Goal: Transaction & Acquisition: Purchase product/service

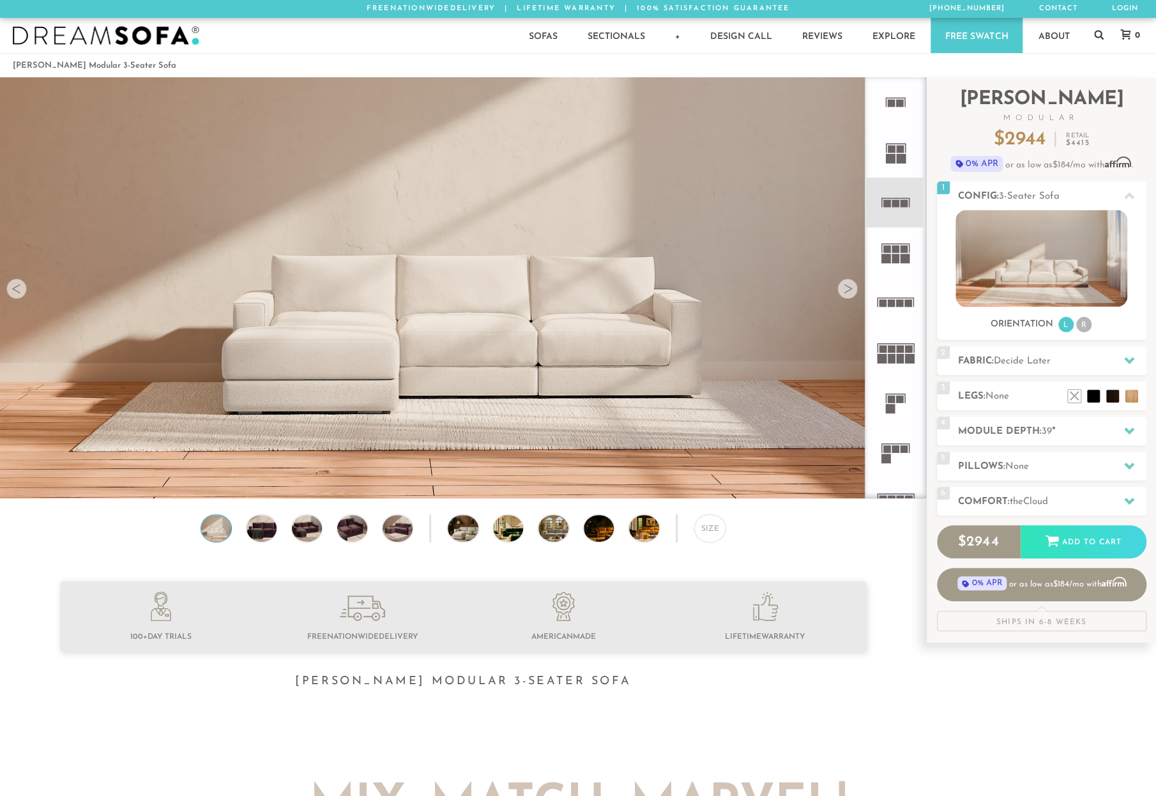
scroll to position [14759, 1156]
click at [1022, 496] on h2 "Comfort: the Cloud" at bounding box center [1052, 502] width 188 height 15
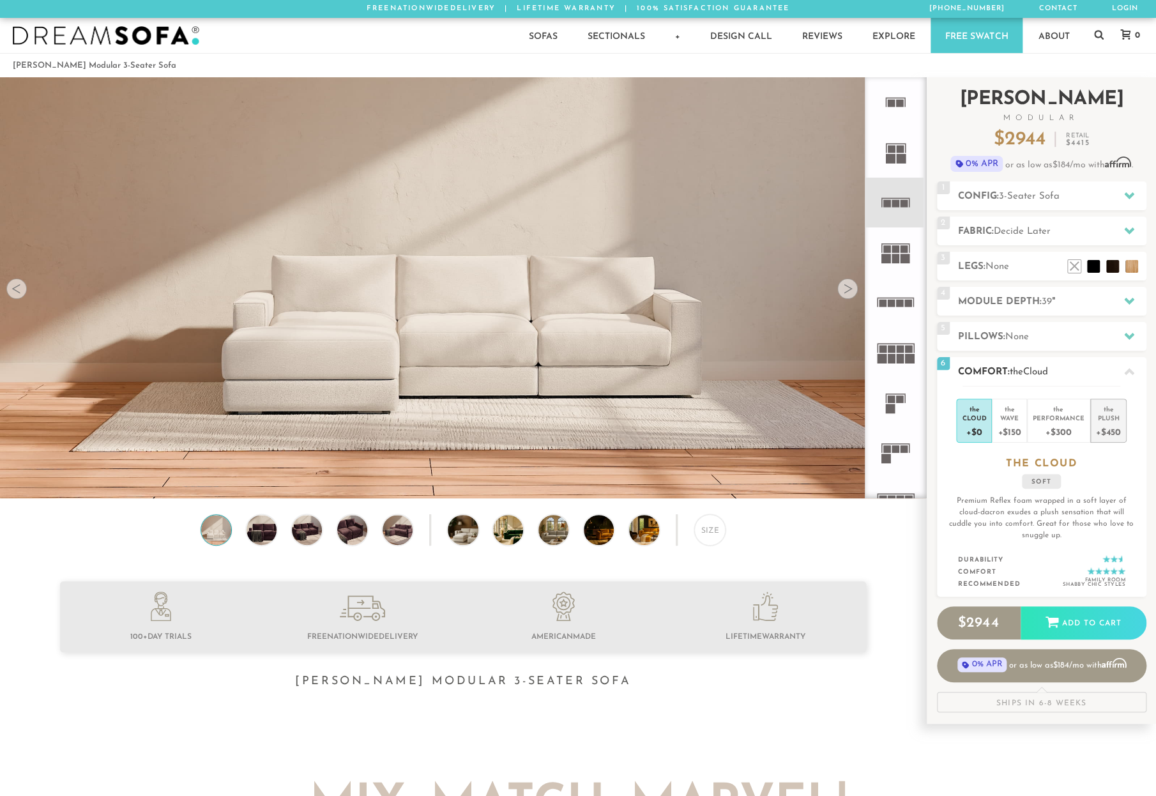
click at [1052, 410] on div "the" at bounding box center [1108, 407] width 25 height 13
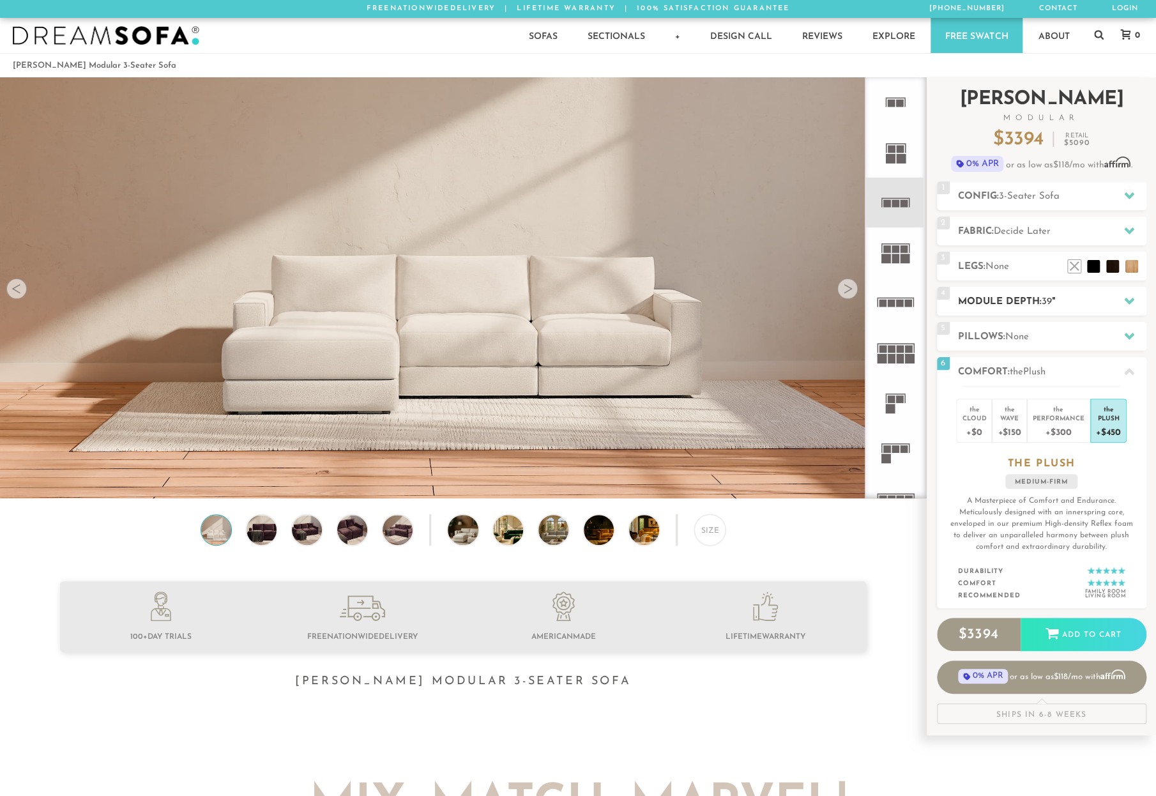
click at [1044, 311] on div "4 Module Depth: 39 "" at bounding box center [1042, 301] width 210 height 29
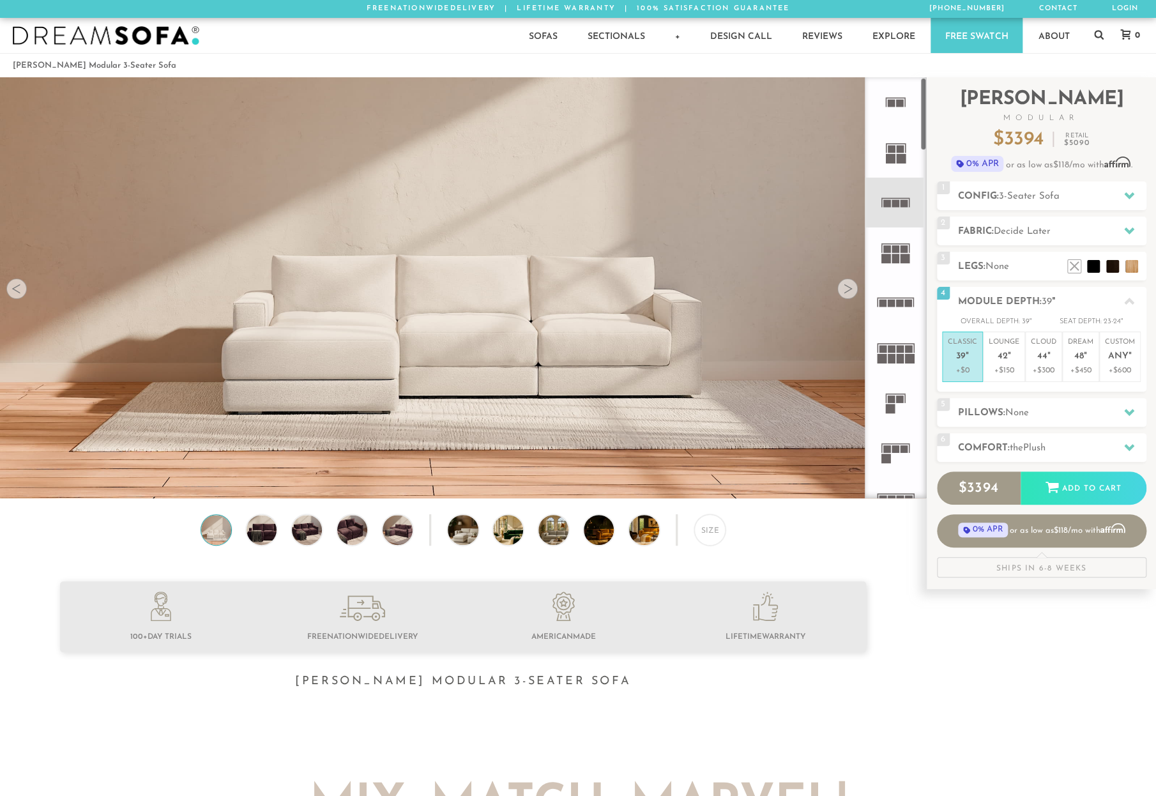
click at [369, 314] on img at bounding box center [463, 263] width 926 height 521
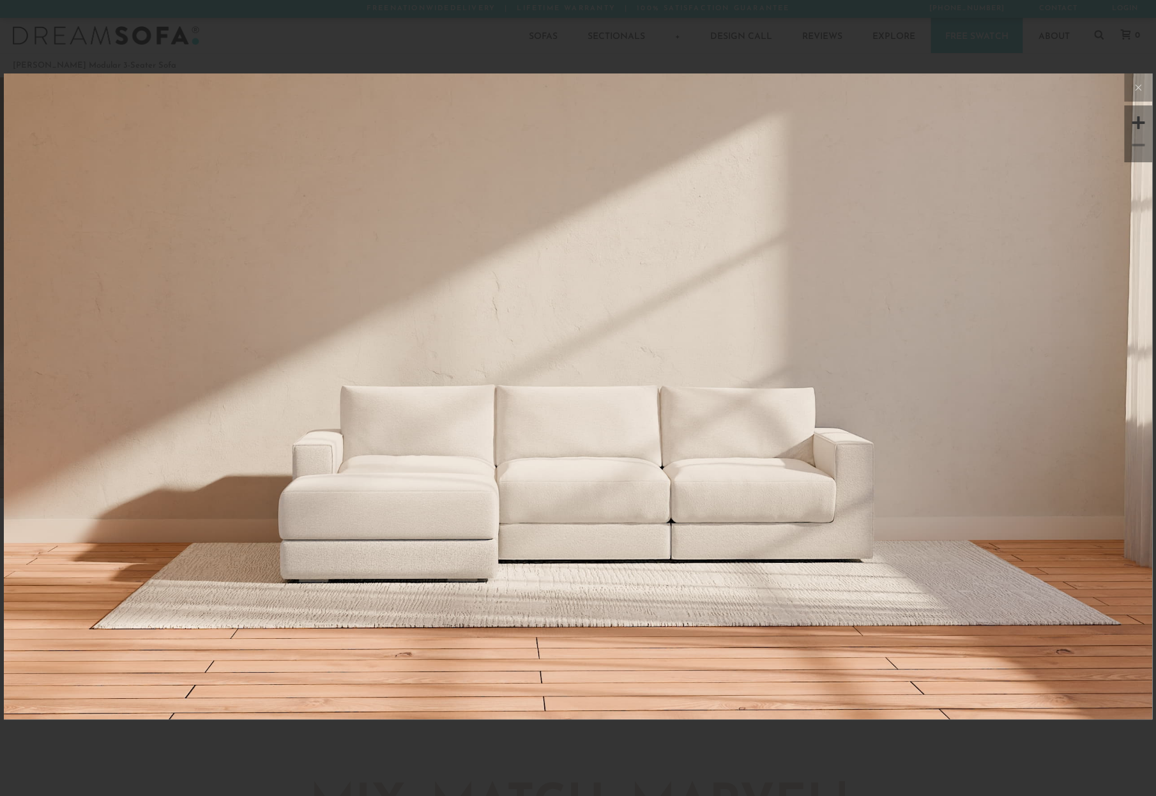
click at [441, 435] on img at bounding box center [578, 264] width 1149 height 383
click at [455, 312] on img at bounding box center [578, 264] width 1149 height 383
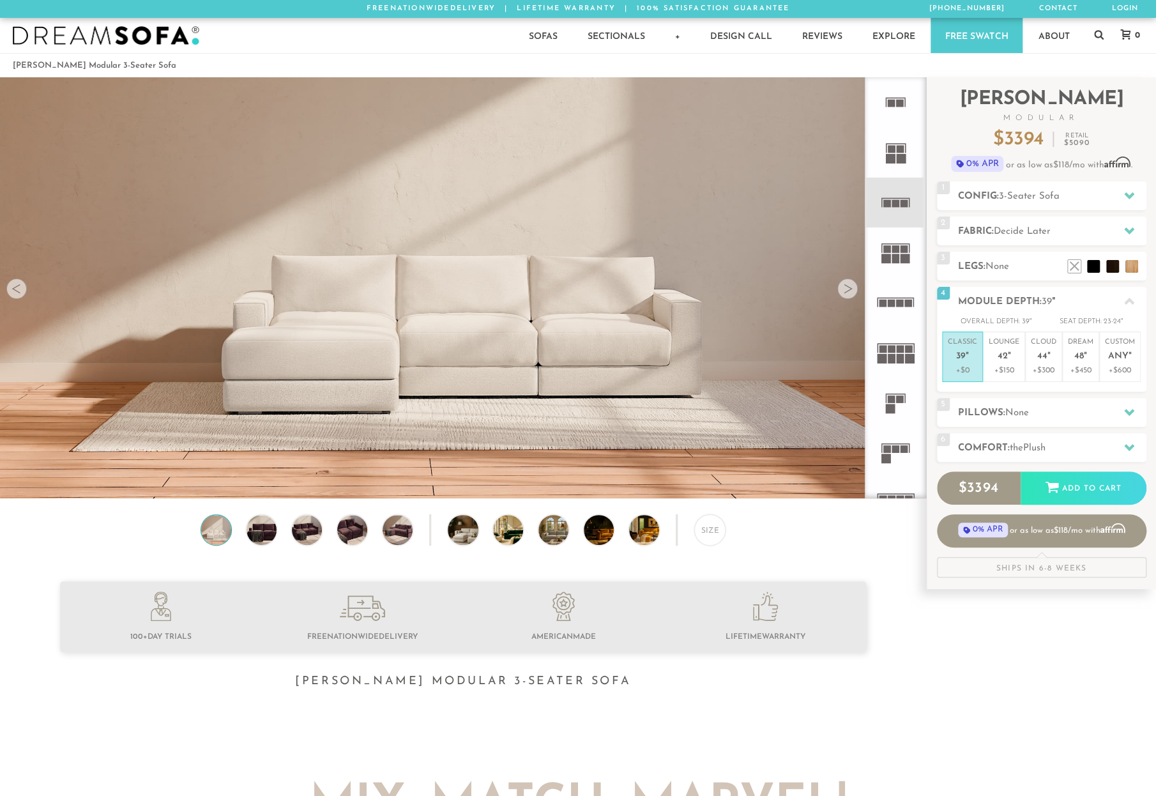
click at [285, 532] on div "Size" at bounding box center [463, 533] width 926 height 38
click at [299, 532] on img at bounding box center [307, 530] width 36 height 30
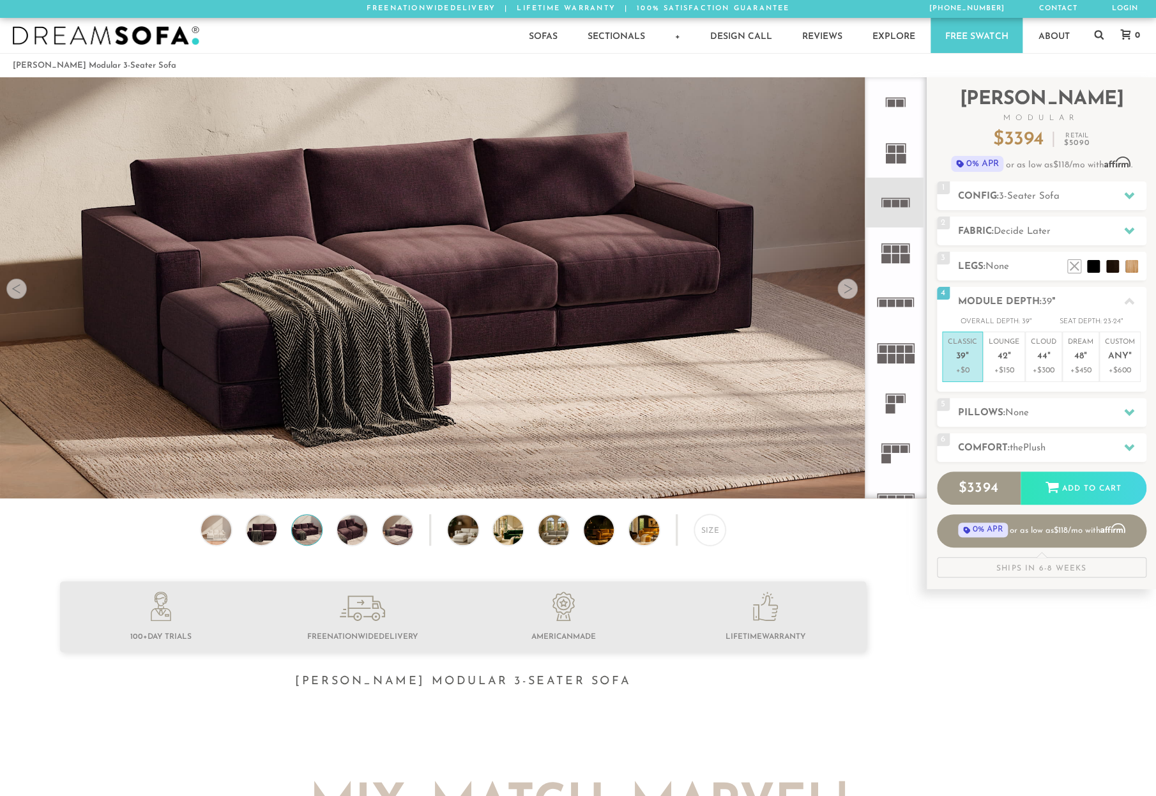
click at [380, 527] on div "Size" at bounding box center [463, 533] width 926 height 38
click at [401, 525] on img at bounding box center [398, 530] width 36 height 30
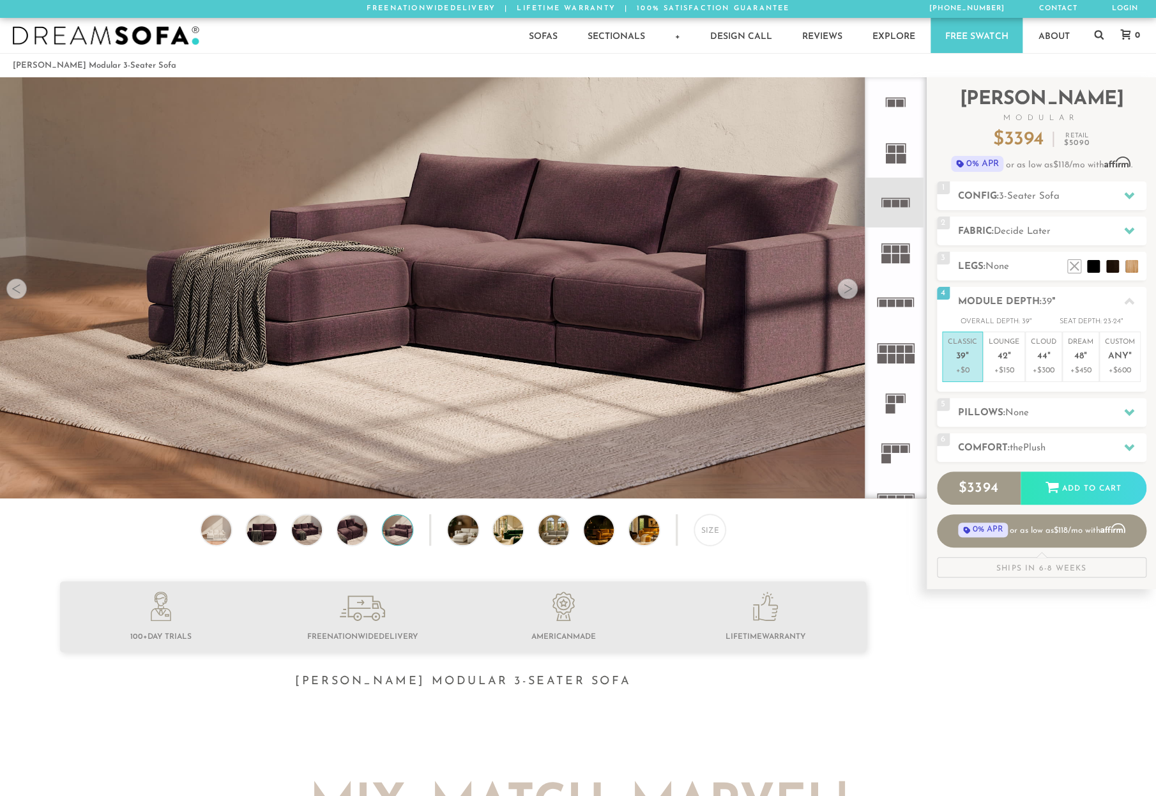
click at [418, 525] on div "Size" at bounding box center [463, 533] width 926 height 38
click at [391, 532] on img at bounding box center [398, 530] width 36 height 30
click at [346, 532] on img at bounding box center [352, 530] width 36 height 30
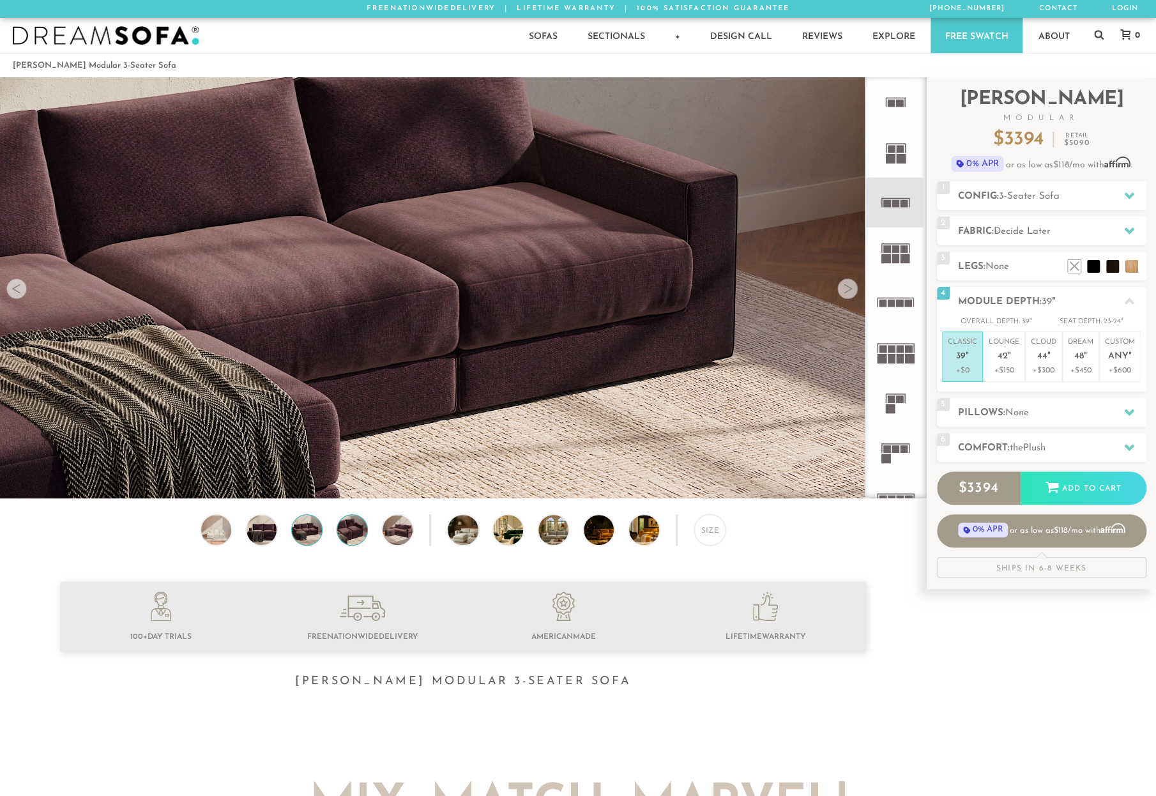
click at [300, 532] on img at bounding box center [307, 530] width 36 height 30
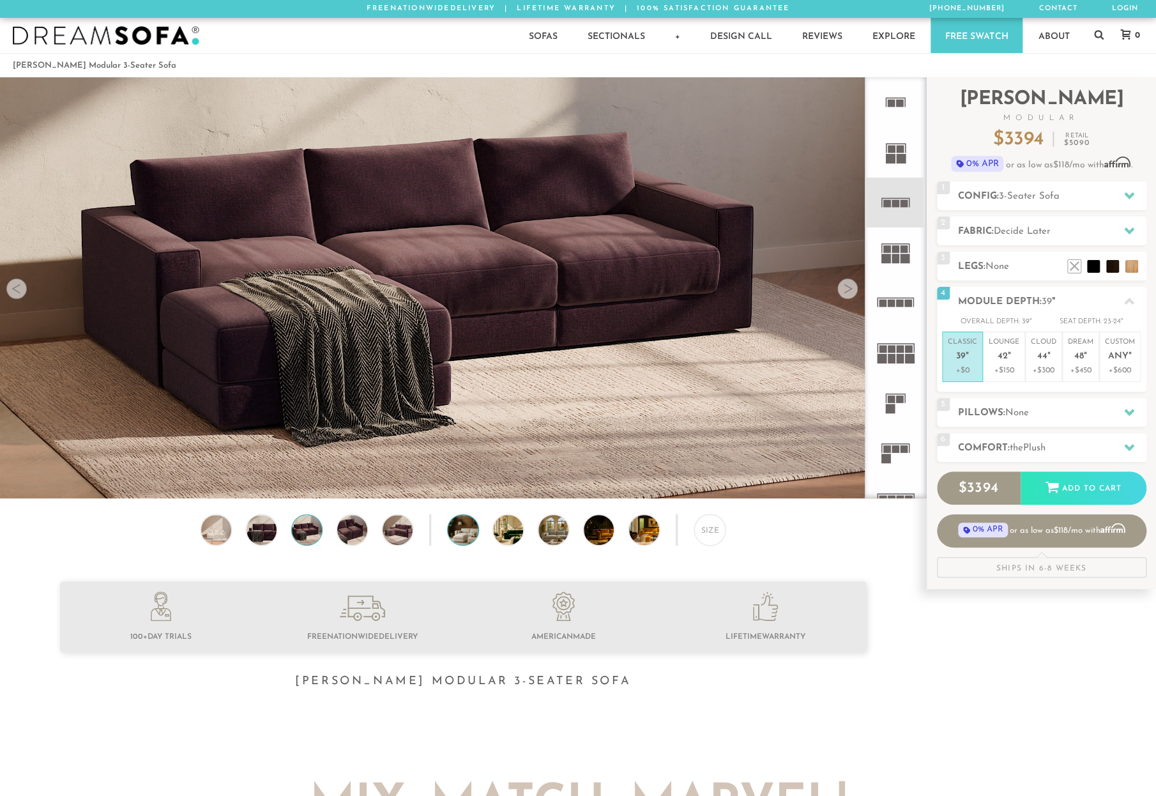
click at [465, 530] on img at bounding box center [475, 530] width 54 height 30
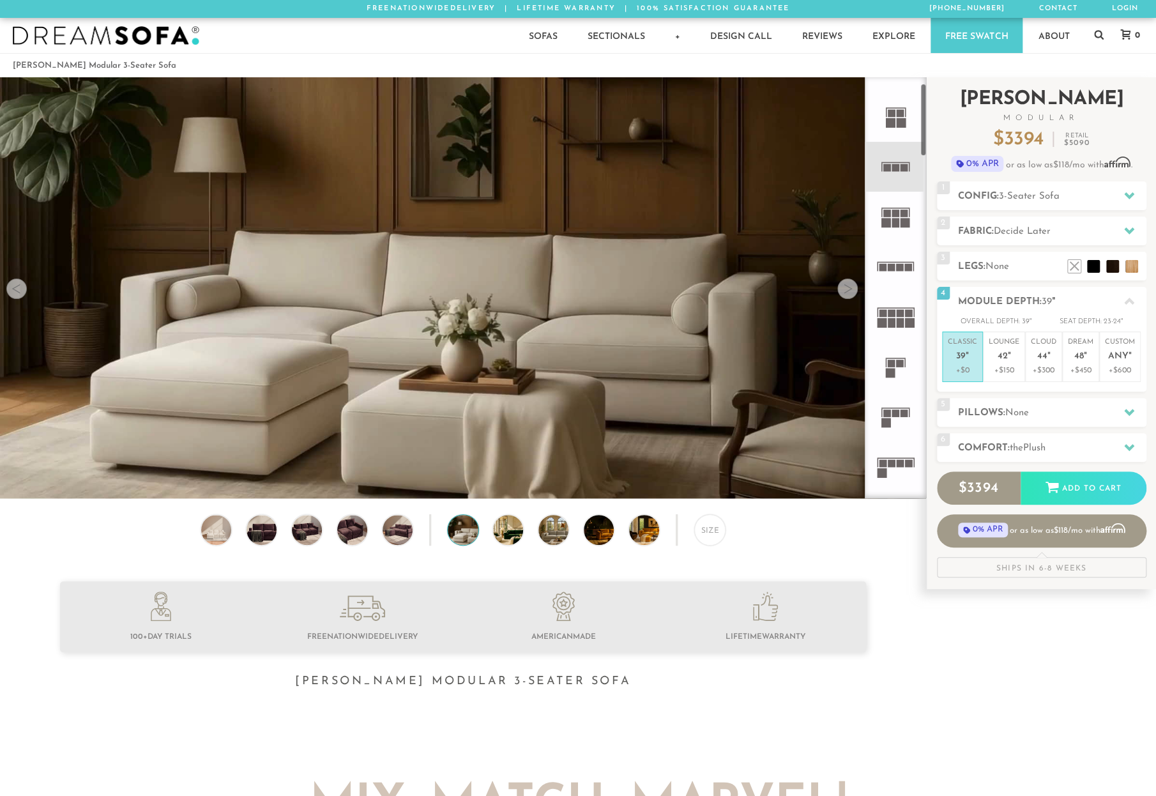
scroll to position [0, 0]
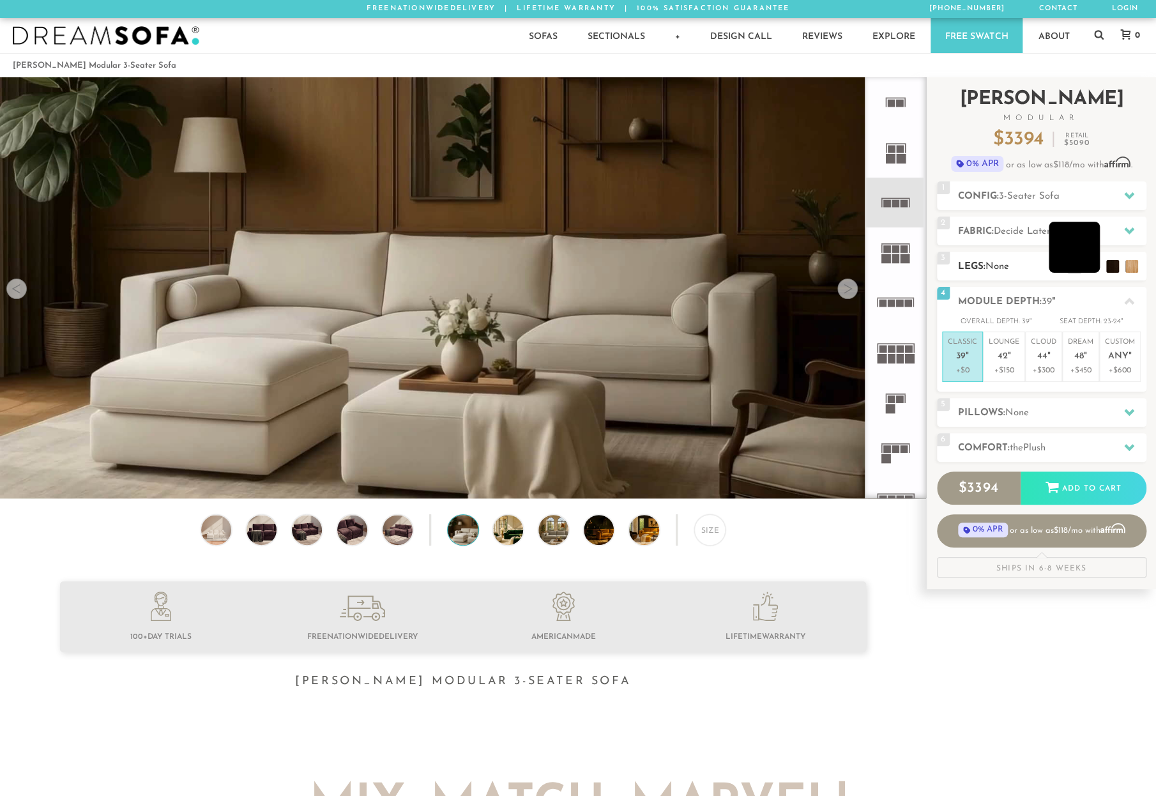
click at [1049, 226] on li at bounding box center [1074, 247] width 51 height 51
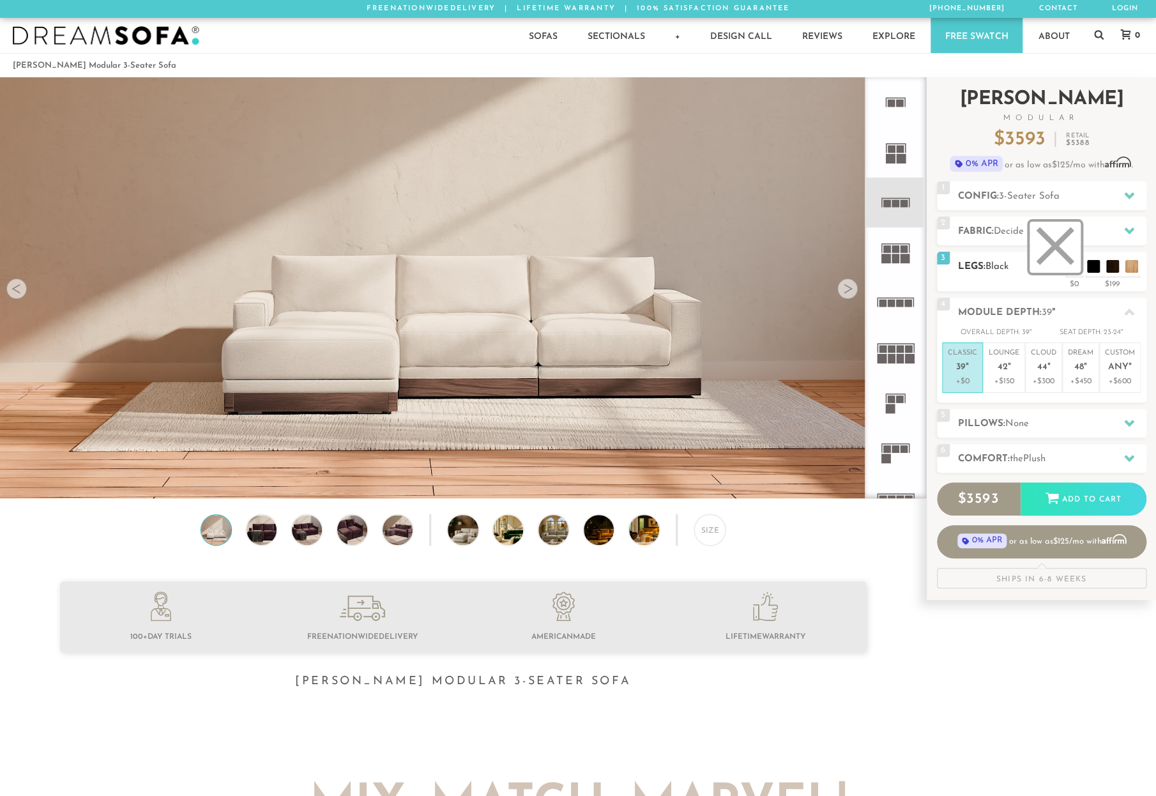
click at [1052, 262] on li at bounding box center [1055, 247] width 51 height 51
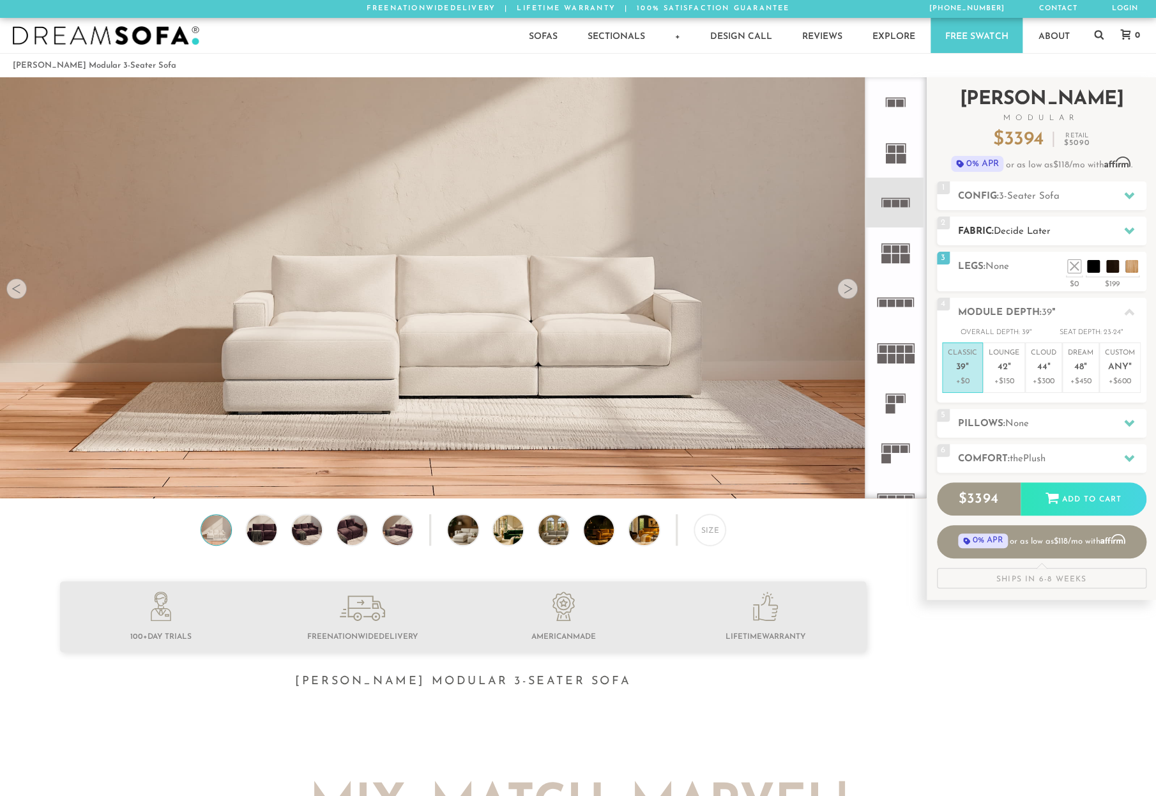
click at [1052, 220] on div at bounding box center [1129, 231] width 27 height 26
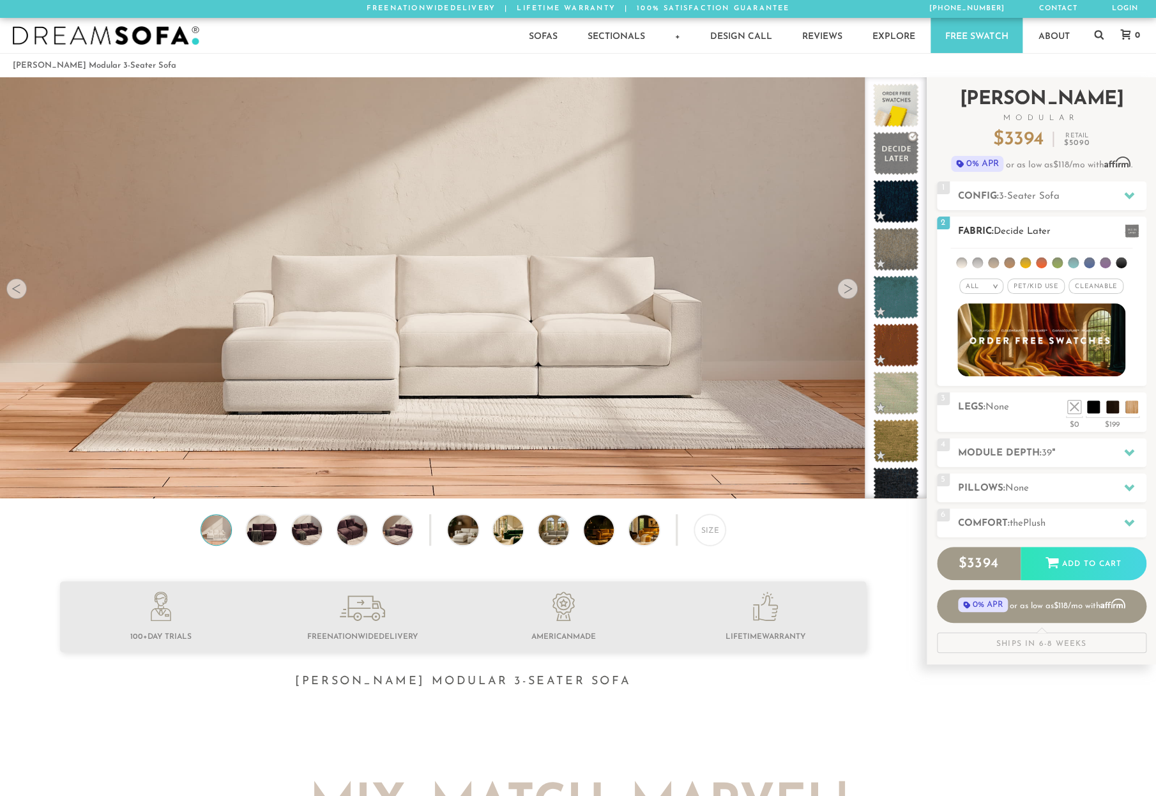
click at [1052, 286] on span "Cleanable x" at bounding box center [1096, 286] width 55 height 15
click at [1052, 264] on li at bounding box center [1057, 262] width 11 height 11
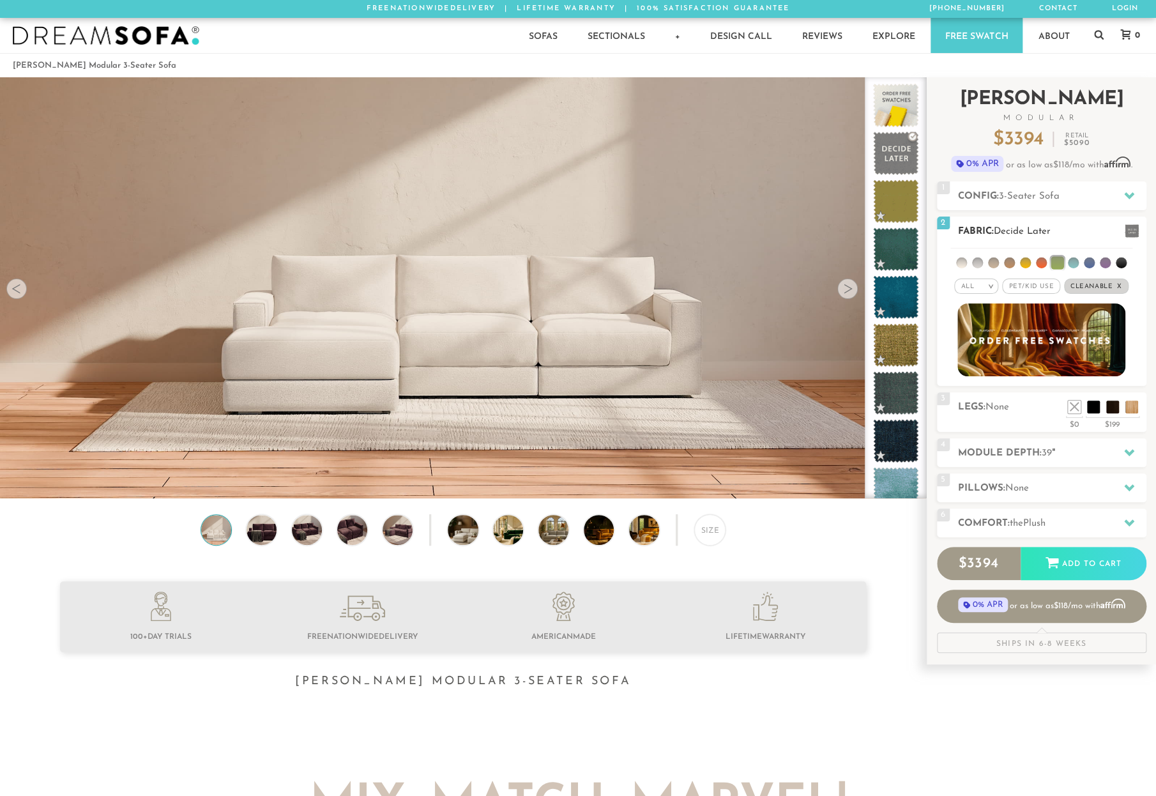
click at [1052, 266] on li at bounding box center [1073, 262] width 11 height 11
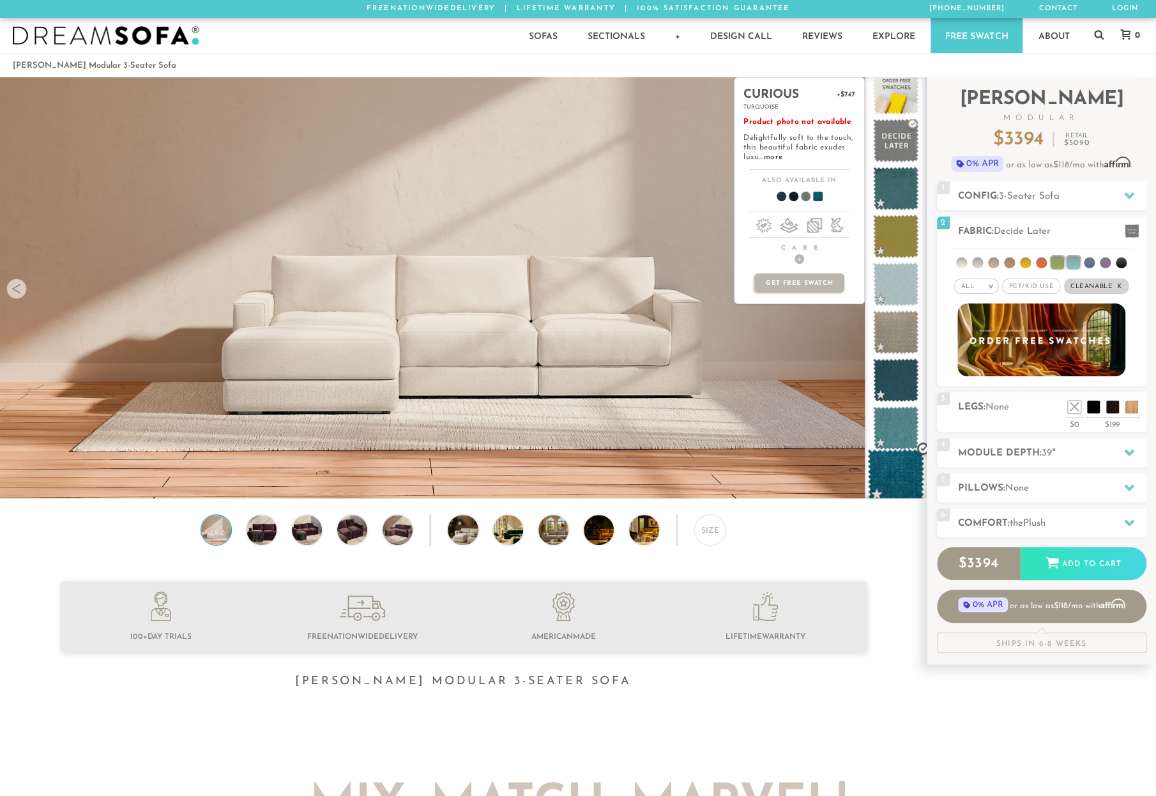
click at [905, 466] on span at bounding box center [896, 476] width 57 height 54
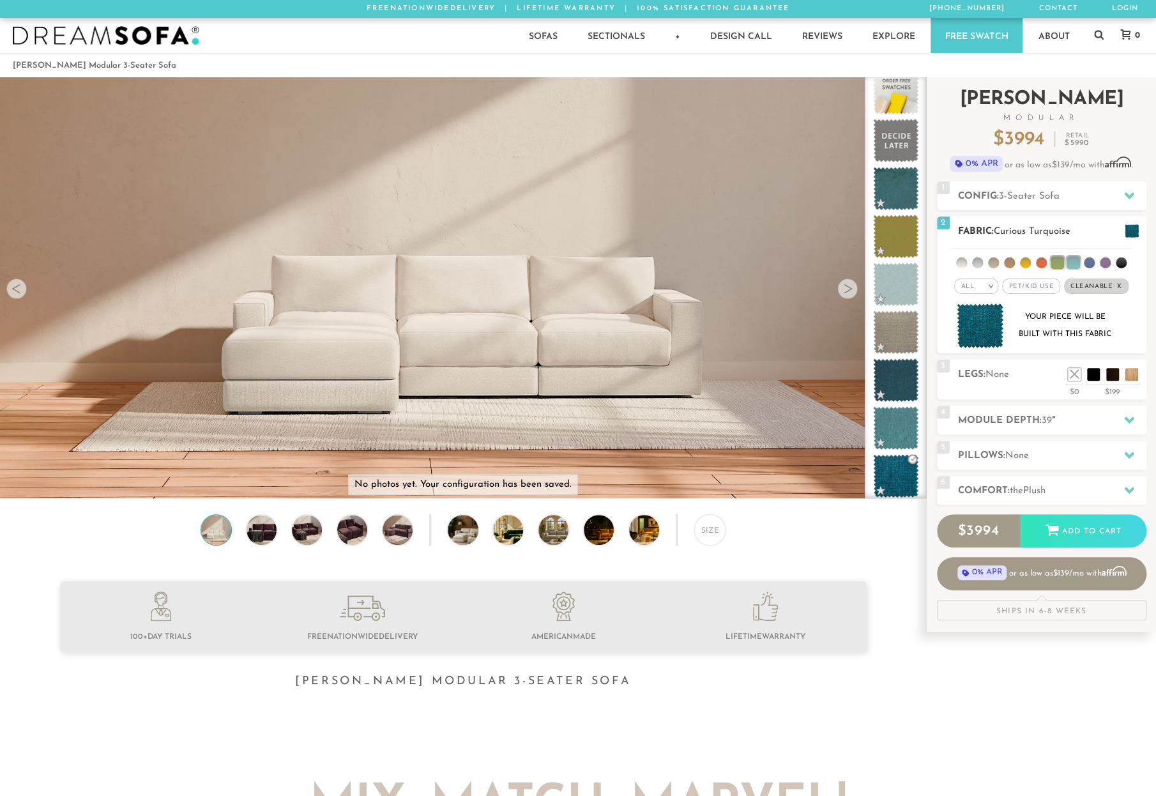
click at [1052, 222] on div at bounding box center [1129, 231] width 27 height 26
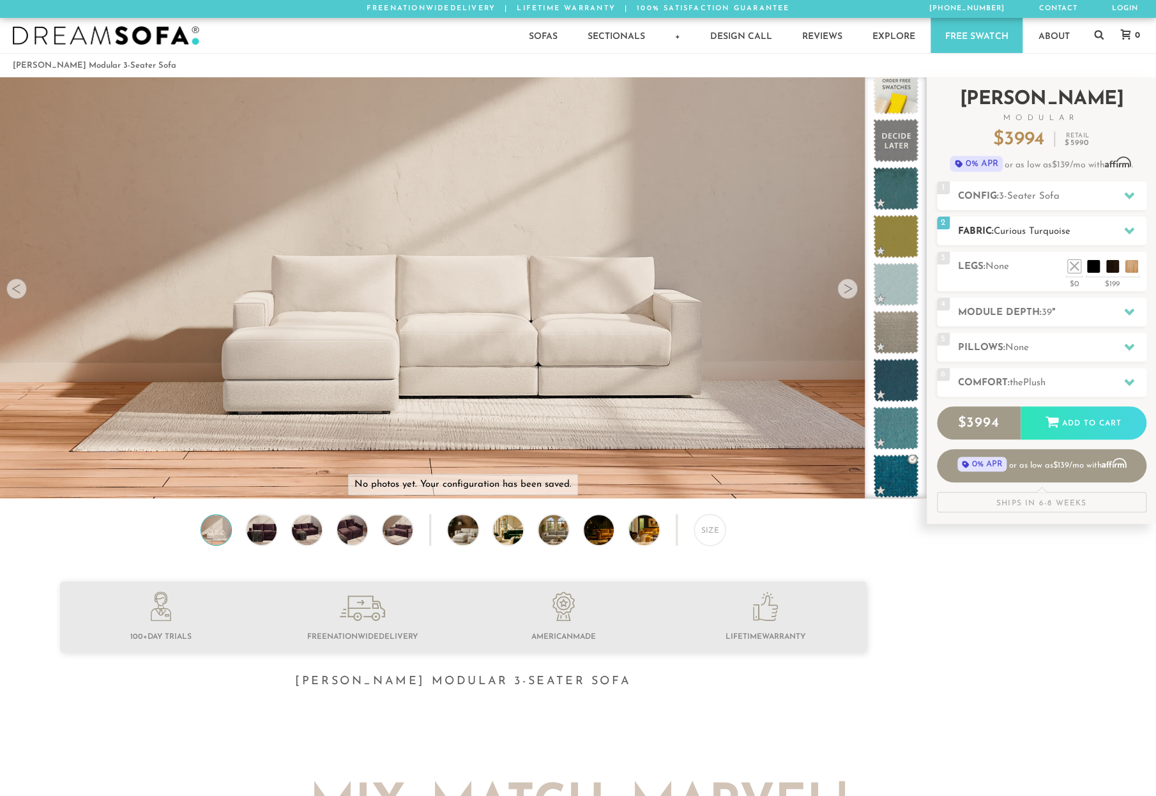
click at [1052, 222] on div at bounding box center [1129, 231] width 27 height 26
